Goal: Transaction & Acquisition: Purchase product/service

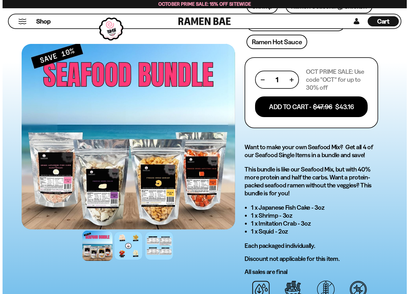
scroll to position [318, 0]
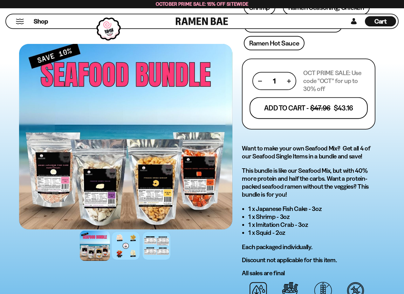
click at [341, 111] on button "Add To Cart - $47.96 $43.16" at bounding box center [309, 108] width 118 height 22
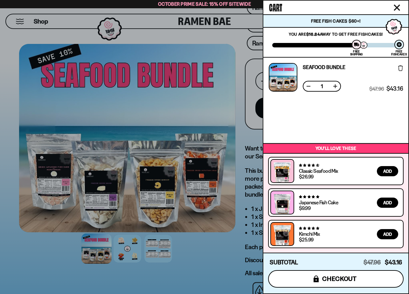
click at [356, 277] on span "checkout" at bounding box center [339, 278] width 35 height 7
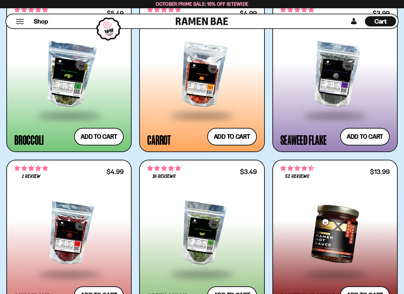
scroll to position [1653, 0]
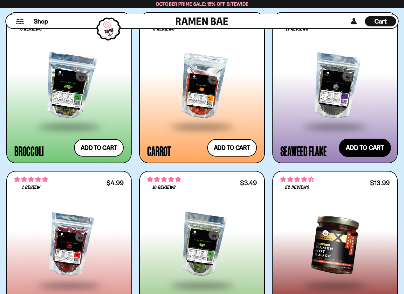
click at [365, 149] on button "Add to cart Add ― Regular price $3.99 Regular price Sale price $3.99 Unit price…" at bounding box center [365, 147] width 52 height 18
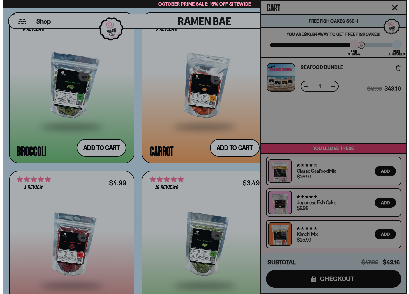
scroll to position [1666, 0]
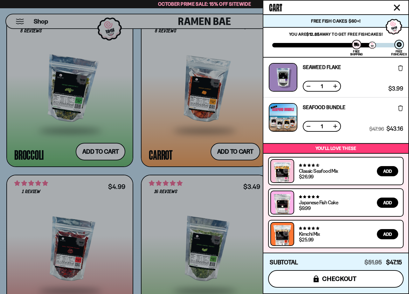
click at [338, 283] on button "icons8-lock checkout" at bounding box center [335, 278] width 135 height 17
